Goal: Navigation & Orientation: Go to known website

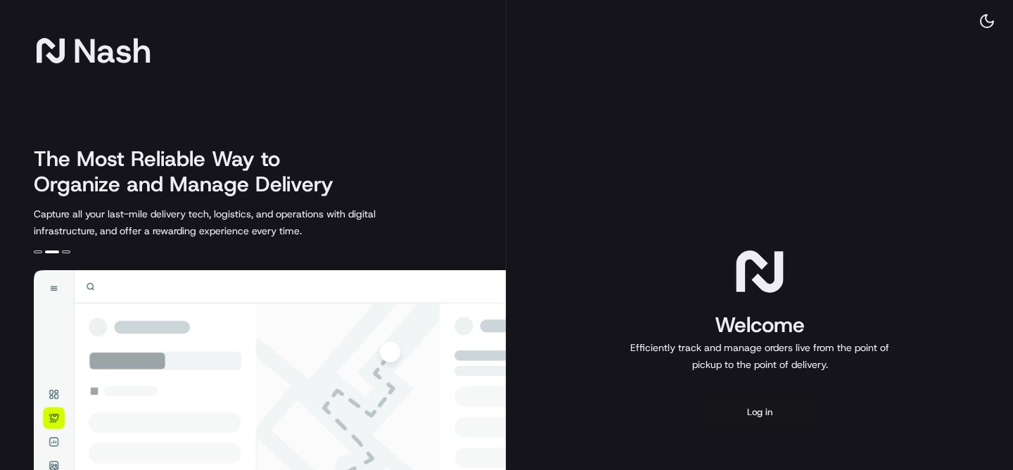
click at [746, 409] on button "Log in" at bounding box center [760, 412] width 113 height 34
